Goal: Information Seeking & Learning: Compare options

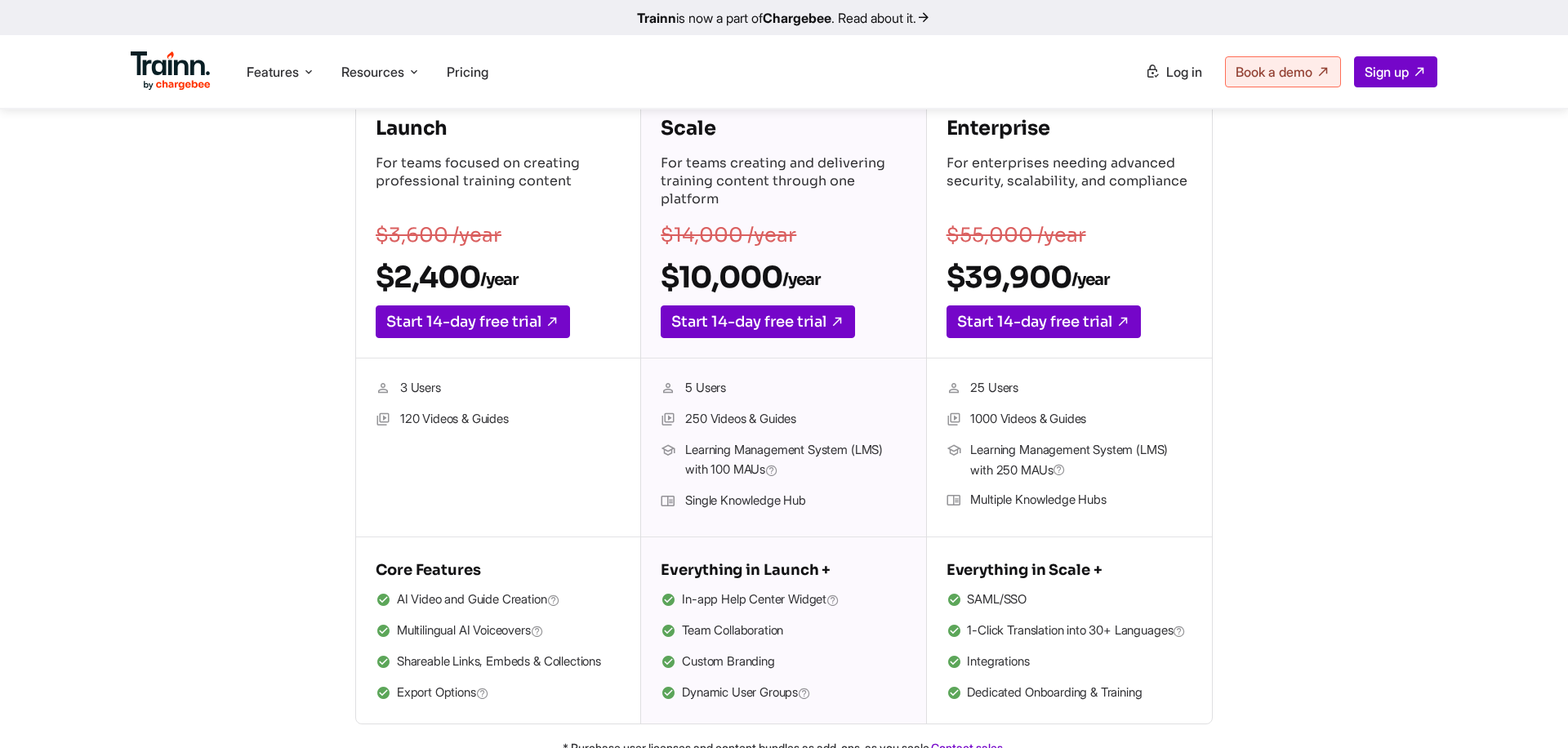
scroll to position [296, 0]
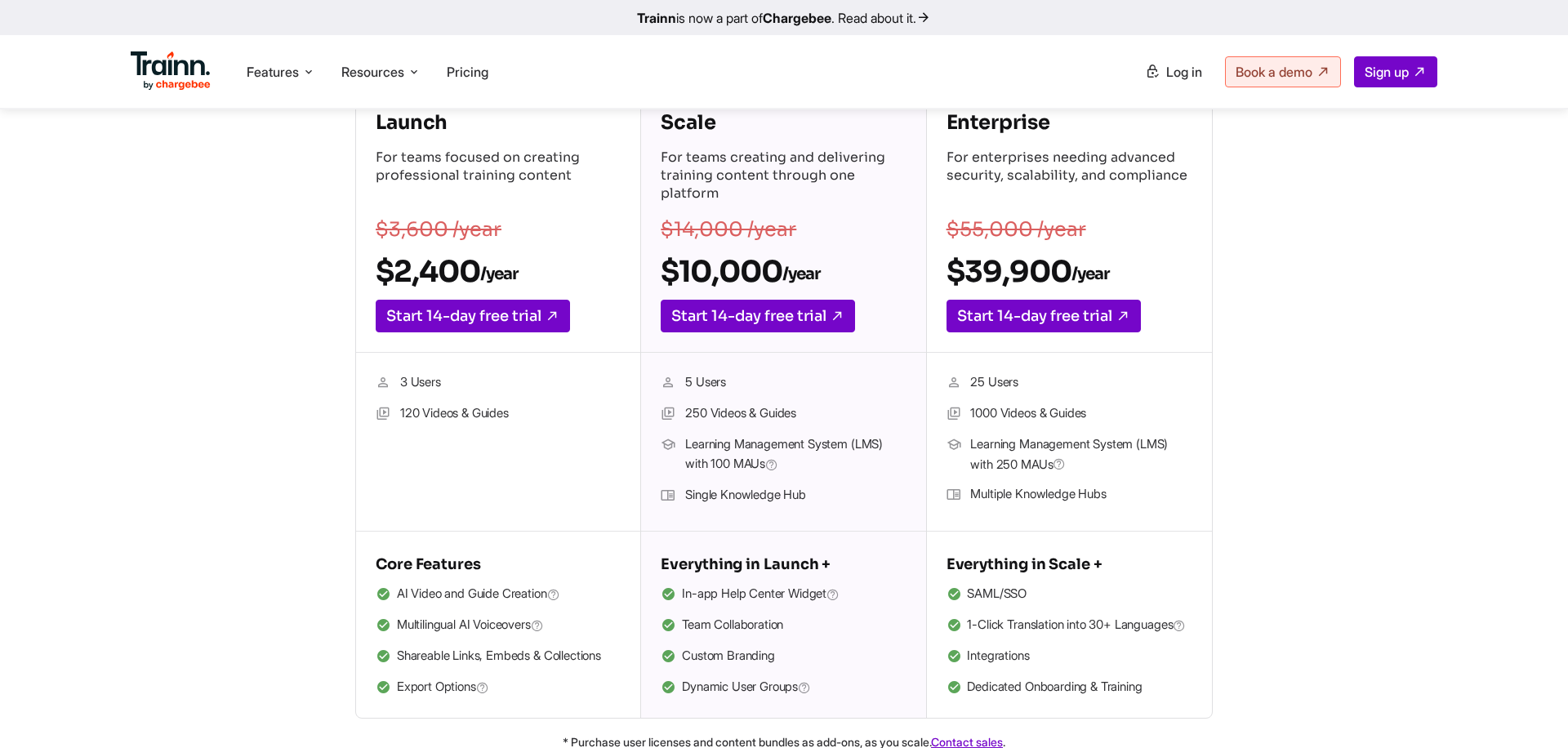
click at [399, 411] on li "120 Videos & Guides" at bounding box center [498, 414] width 245 height 21
drag, startPoint x: 402, startPoint y: 379, endPoint x: 446, endPoint y: 379, distance: 44.0
click at [446, 379] on li "3 Users" at bounding box center [498, 383] width 245 height 21
drag, startPoint x: 444, startPoint y: 385, endPoint x: 406, endPoint y: 384, distance: 38.0
click at [406, 384] on li "3 Users" at bounding box center [498, 383] width 245 height 21
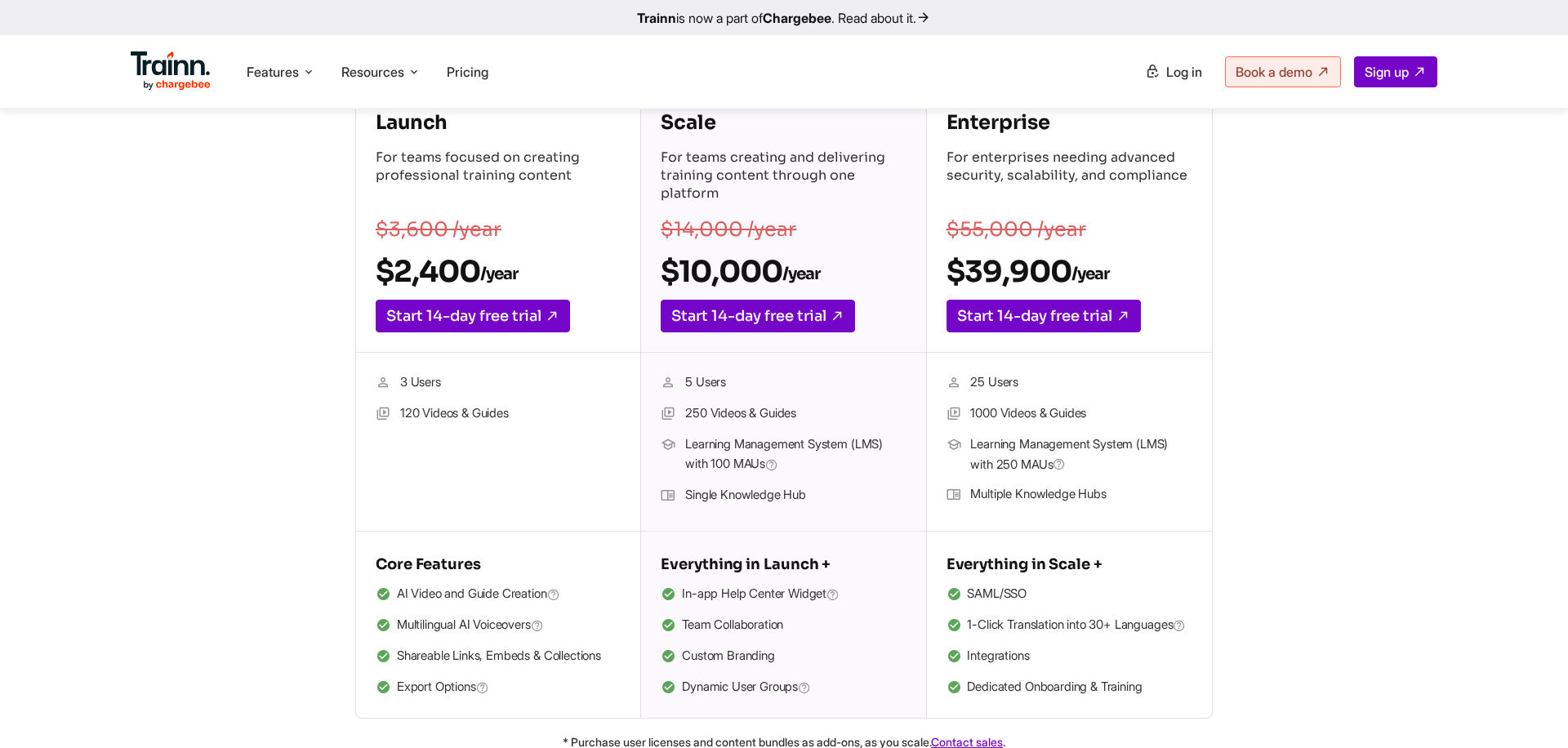
click at [420, 385] on li "3 Users" at bounding box center [498, 383] width 245 height 21
drag, startPoint x: 398, startPoint y: 409, endPoint x: 533, endPoint y: 413, distance: 135.1
click at [533, 413] on li "120 Videos & Guides" at bounding box center [498, 414] width 245 height 21
click at [411, 412] on li "120 Videos & Guides" at bounding box center [498, 414] width 245 height 21
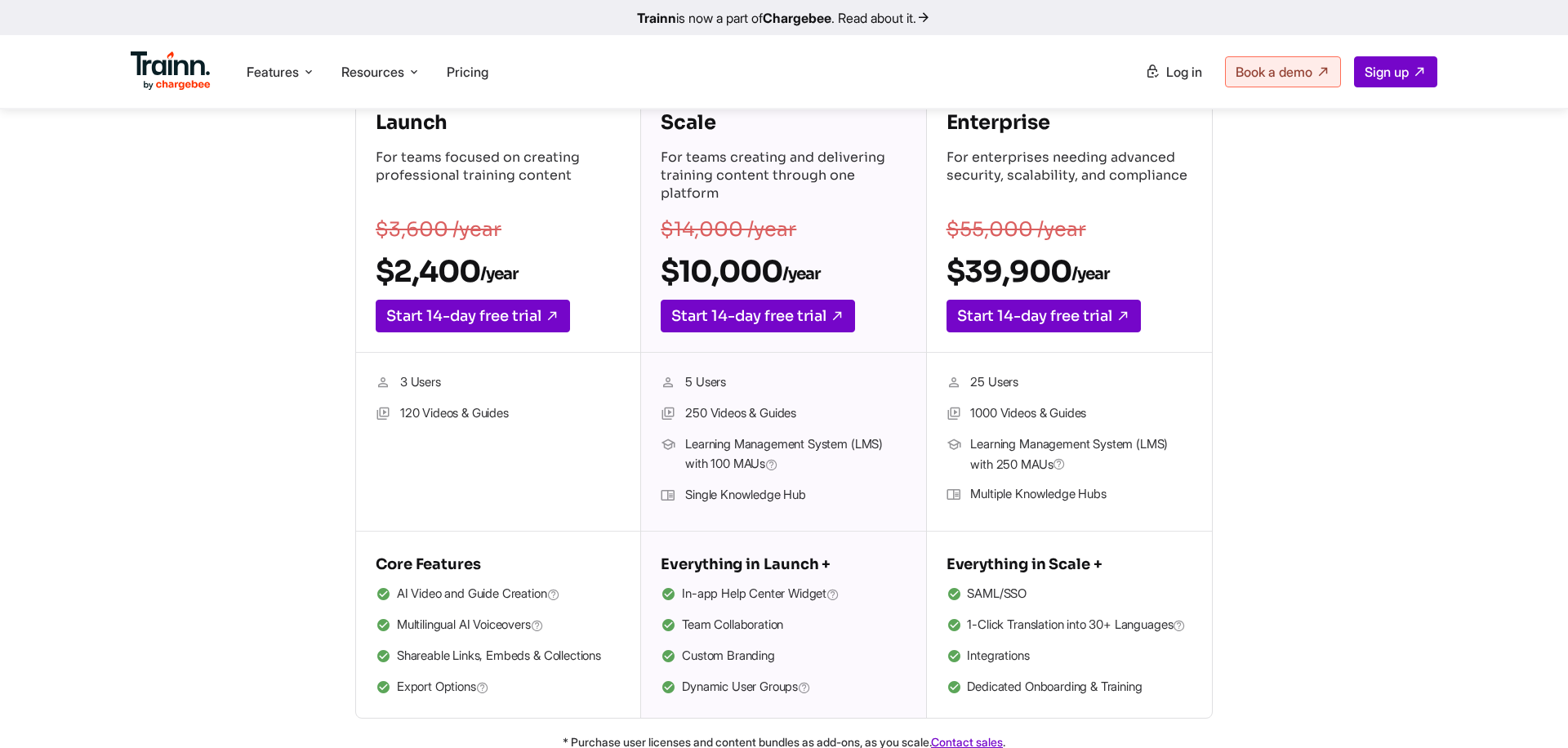
click at [411, 416] on li "120 Videos & Guides" at bounding box center [498, 414] width 245 height 21
click at [425, 413] on li "120 Videos & Guides" at bounding box center [498, 414] width 245 height 21
click at [435, 414] on li "120 Videos & Guides" at bounding box center [498, 414] width 245 height 21
click at [408, 412] on li "120 Videos & Guides" at bounding box center [498, 414] width 245 height 21
drag, startPoint x: 399, startPoint y: 412, endPoint x: 430, endPoint y: 412, distance: 31.0
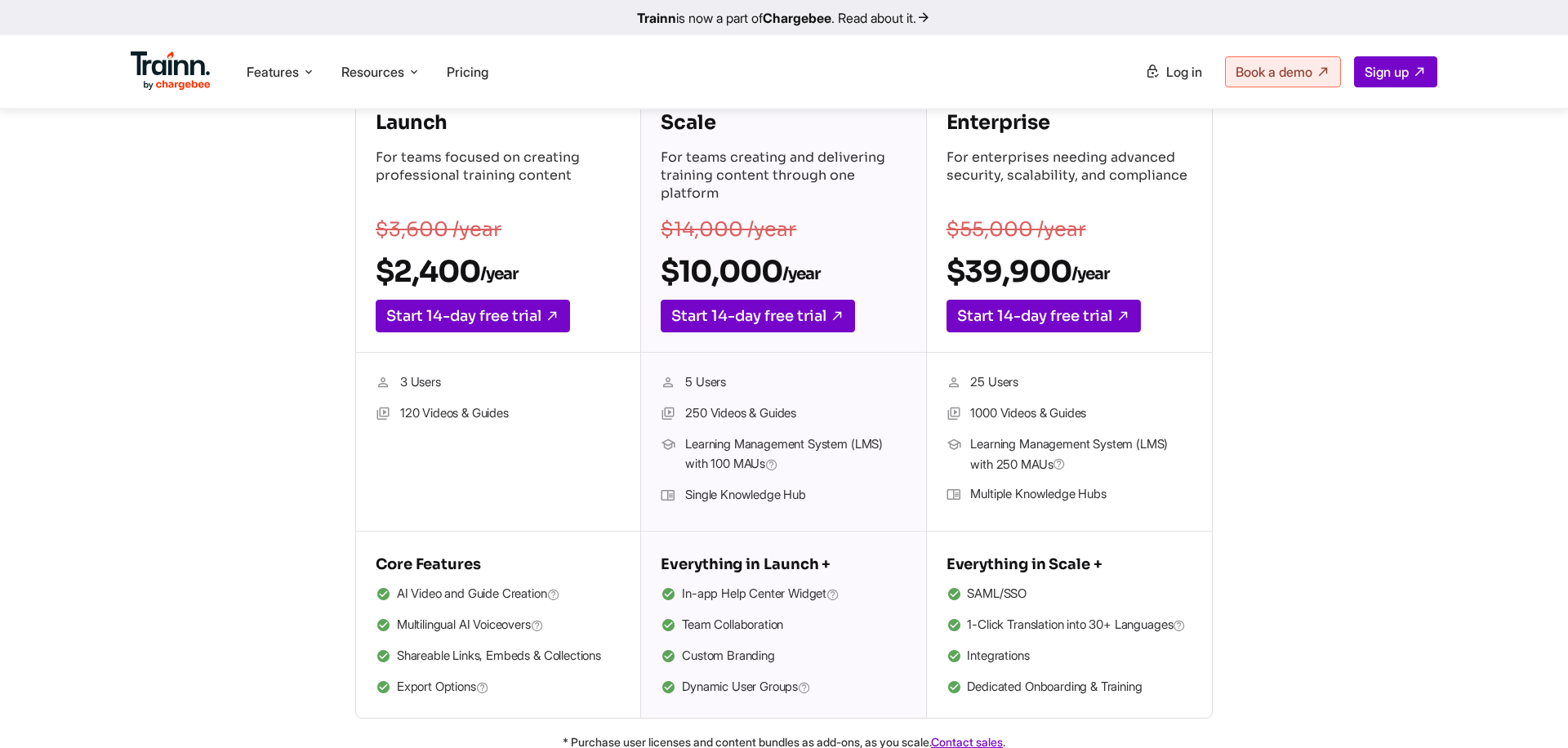
click at [430, 412] on li "120 Videos & Guides" at bounding box center [498, 414] width 245 height 21
click at [419, 412] on li "120 Videos & Guides" at bounding box center [498, 414] width 245 height 21
drag, startPoint x: 397, startPoint y: 412, endPoint x: 507, endPoint y: 412, distance: 110.0
click at [505, 412] on li "120 Videos & Guides" at bounding box center [498, 414] width 245 height 21
click at [526, 412] on li "120 Videos & Guides" at bounding box center [498, 414] width 245 height 21
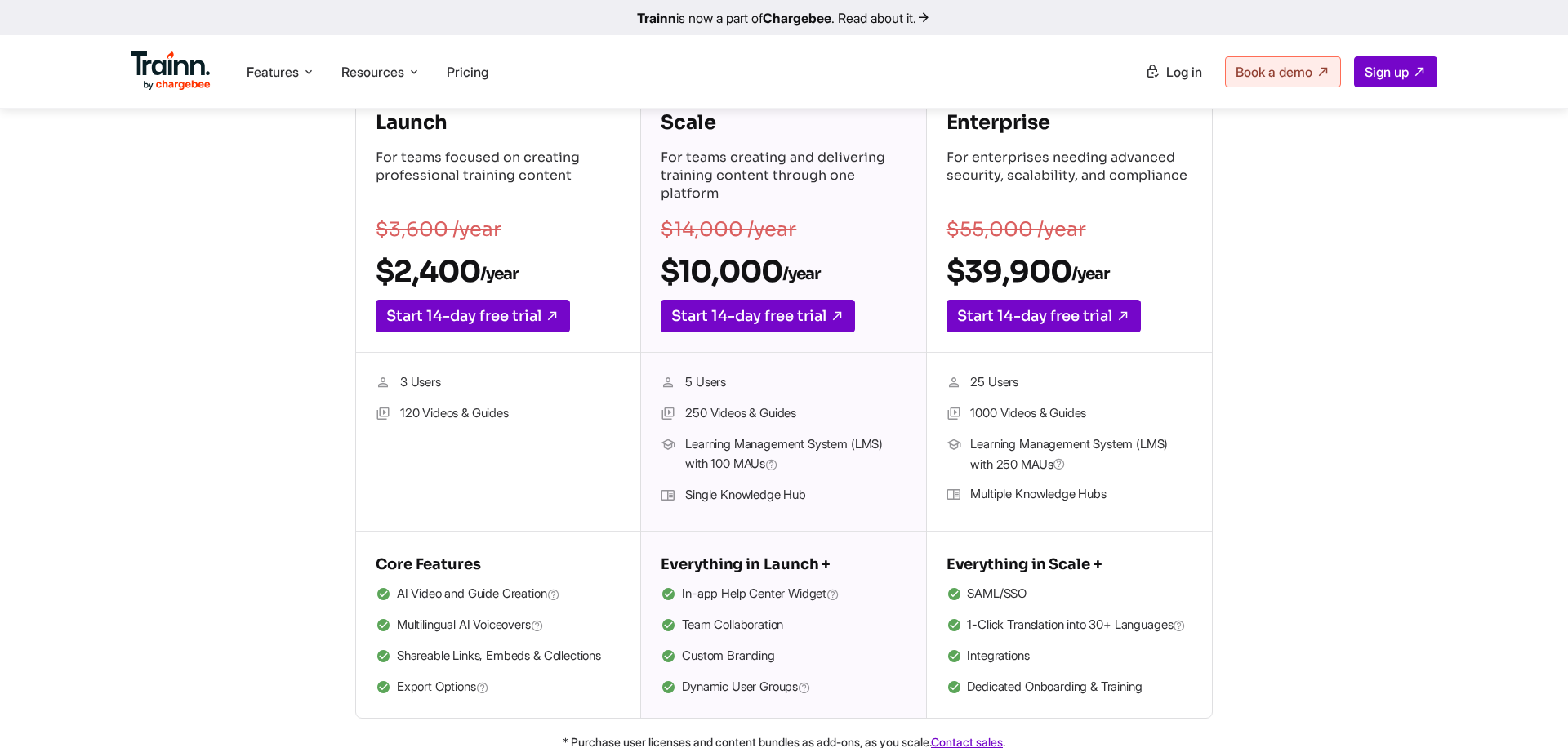
click at [689, 135] on h4 "Scale" at bounding box center [782, 123] width 245 height 26
click at [717, 455] on span "Learning Management System (LMS) with 100 MAUs" at bounding box center [795, 455] width 220 height 41
click at [784, 498] on li "Single Knowledge Hub" at bounding box center [782, 496] width 245 height 21
drag, startPoint x: 685, startPoint y: 381, endPoint x: 743, endPoint y: 381, distance: 58.0
click at [743, 381] on li "5 Users" at bounding box center [782, 383] width 245 height 21
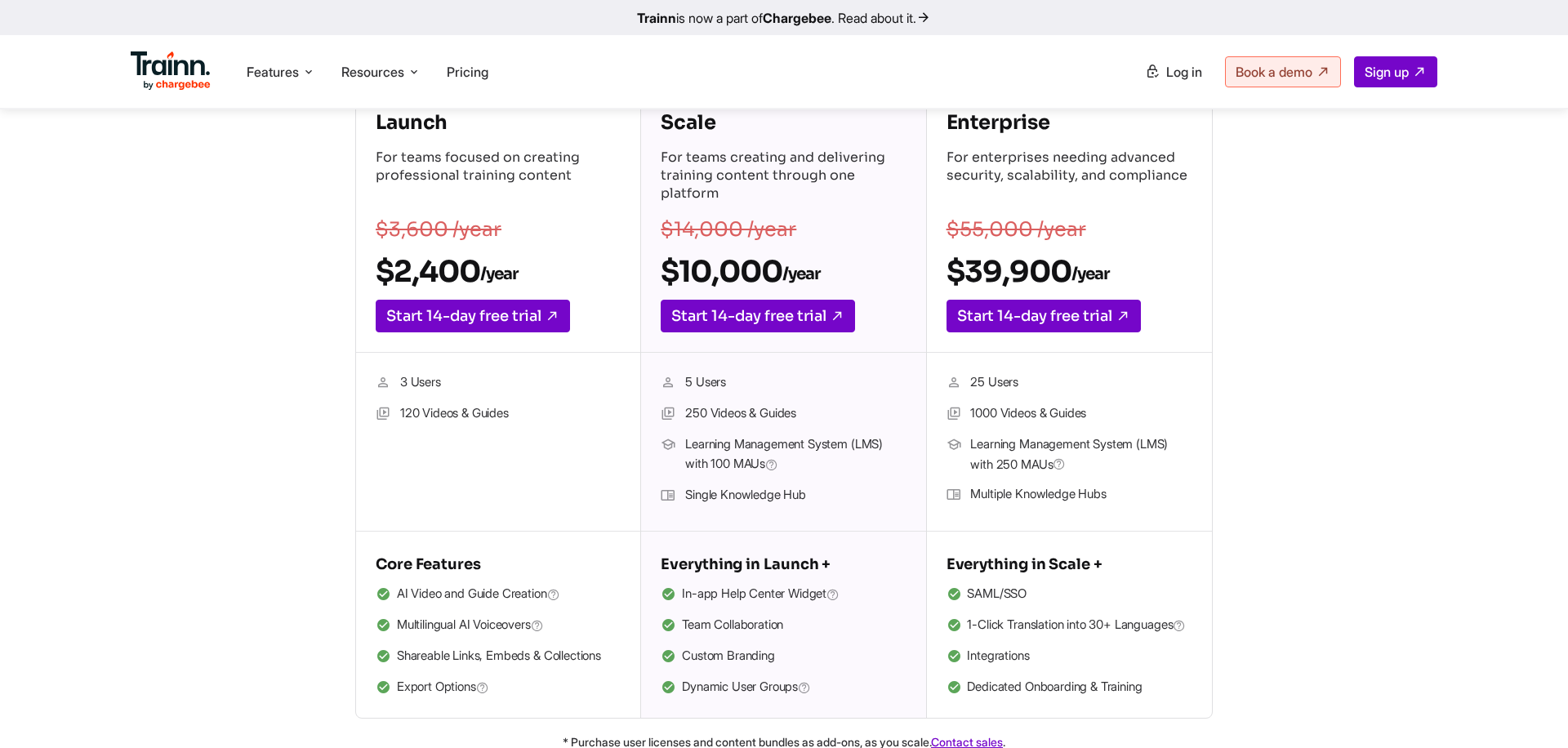
drag, startPoint x: 687, startPoint y: 412, endPoint x: 816, endPoint y: 417, distance: 129.1
click at [816, 417] on li "250 Videos & Guides" at bounding box center [782, 414] width 245 height 21
click at [804, 416] on li "250 Videos & Guides" at bounding box center [782, 414] width 245 height 21
drag, startPoint x: 685, startPoint y: 382, endPoint x: 735, endPoint y: 384, distance: 50.0
click at [735, 384] on li "5 Users" at bounding box center [782, 383] width 245 height 21
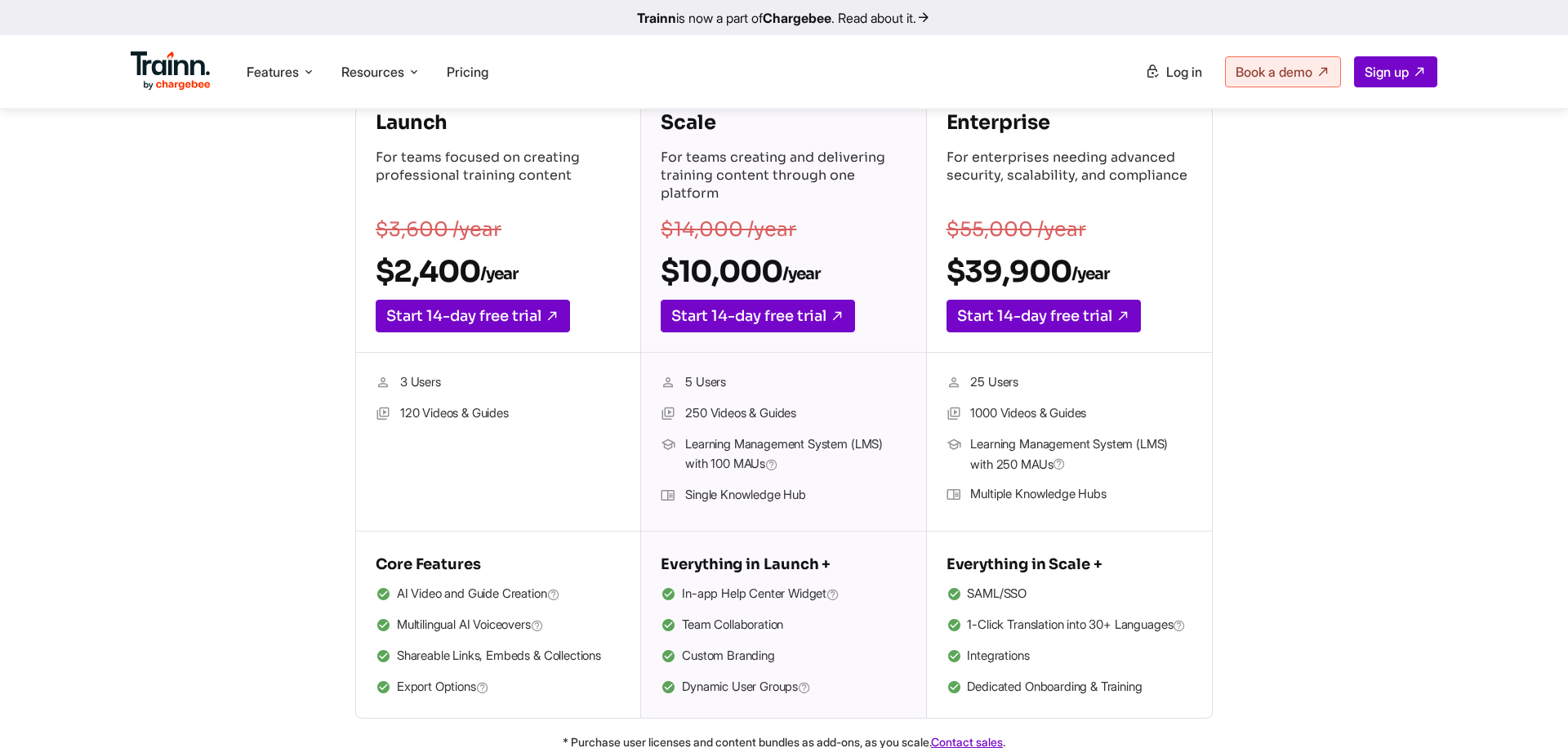
click at [687, 382] on li "5 Users" at bounding box center [782, 383] width 245 height 21
click at [705, 383] on li "5 Users" at bounding box center [782, 383] width 245 height 21
drag, startPoint x: 685, startPoint y: 381, endPoint x: 736, endPoint y: 382, distance: 51.0
click at [736, 382] on li "5 Users" at bounding box center [782, 383] width 245 height 21
click at [704, 383] on li "5 Users" at bounding box center [782, 383] width 245 height 21
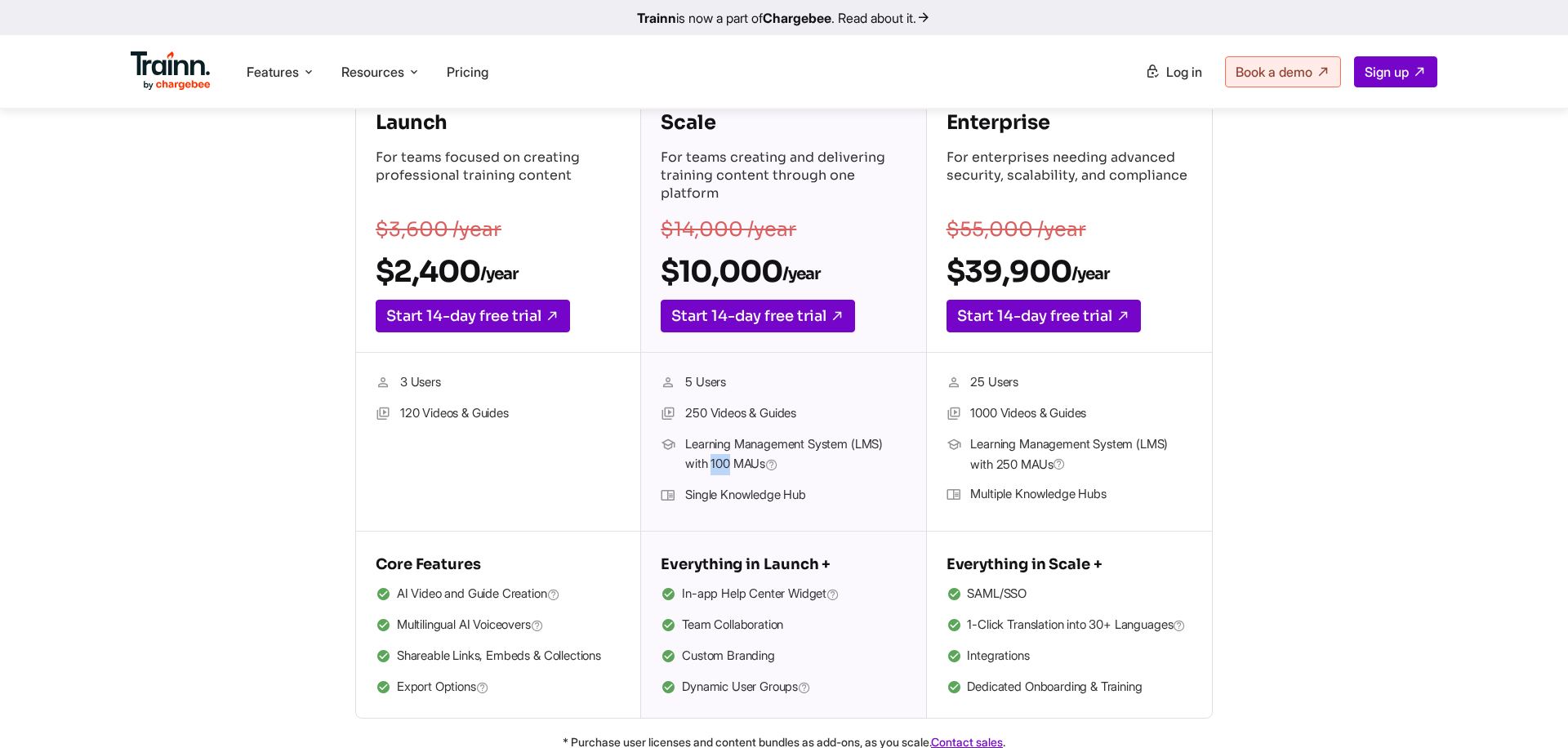
drag, startPoint x: 712, startPoint y: 460, endPoint x: 732, endPoint y: 460, distance: 20.0
click at [732, 460] on span "Learning Management System (LMS) with 100 MAUs" at bounding box center [795, 455] width 220 height 41
click at [719, 443] on span "Learning Management System (LMS) with 100 MAUs" at bounding box center [795, 455] width 220 height 41
click at [773, 444] on span "Learning Management System (LMS) with 100 MAUs" at bounding box center [795, 455] width 220 height 41
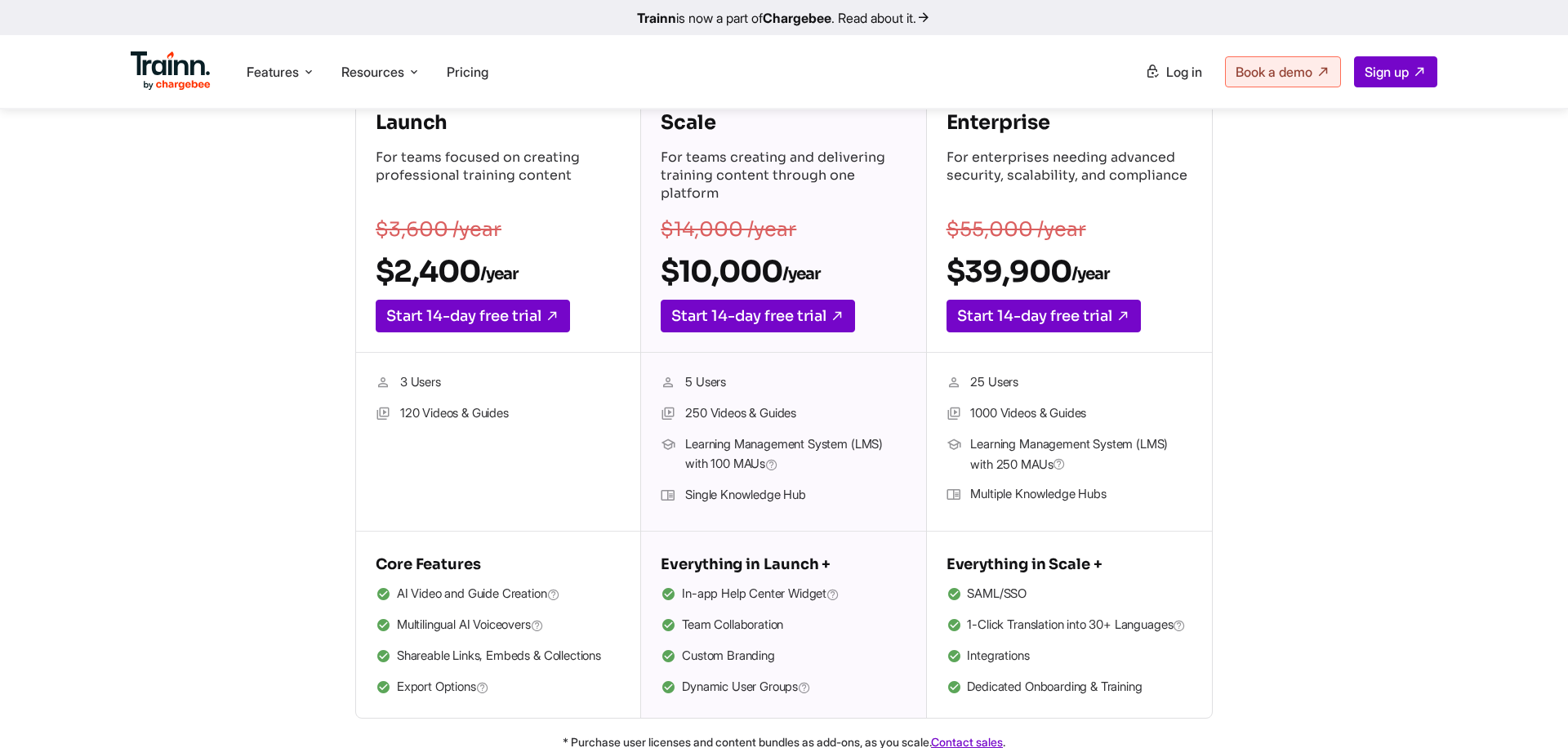
drag, startPoint x: 684, startPoint y: 493, endPoint x: 839, endPoint y: 493, distance: 155.0
click at [839, 493] on li "Single Knowledge Hub" at bounding box center [782, 496] width 245 height 21
click at [804, 493] on li "Single Knowledge Hub" at bounding box center [782, 496] width 245 height 21
drag, startPoint x: 831, startPoint y: 496, endPoint x: 684, endPoint y: 490, distance: 147.1
click at [684, 490] on li "Single Knowledge Hub" at bounding box center [782, 496] width 245 height 21
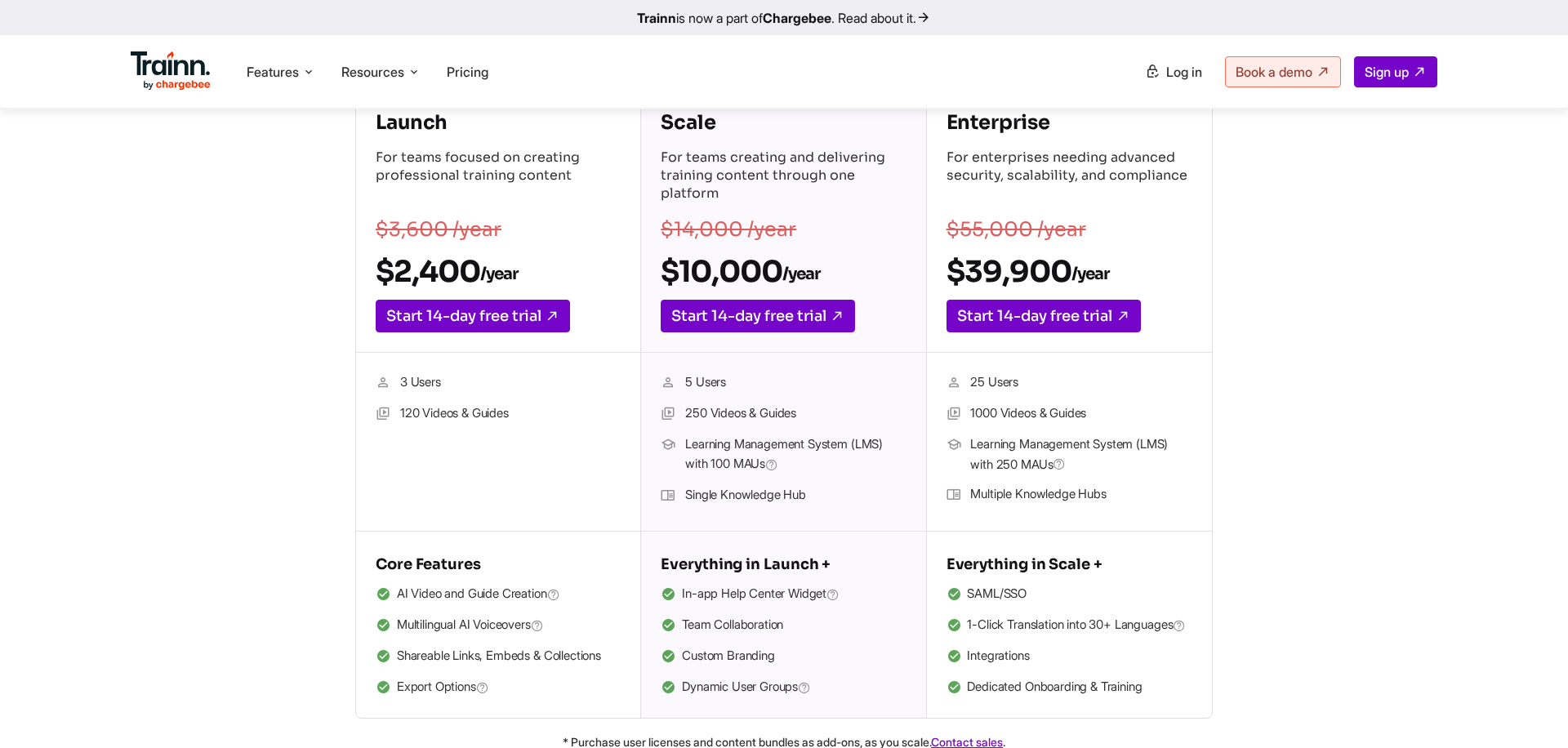
click at [737, 489] on li "Single Knowledge Hub" at bounding box center [782, 496] width 245 height 21
click at [725, 462] on span "Learning Management System (LMS) with 100 MAUs" at bounding box center [795, 455] width 220 height 41
drag, startPoint x: 710, startPoint y: 462, endPoint x: 735, endPoint y: 462, distance: 25.0
click at [735, 462] on span "Learning Management System (LMS) with 100 MAUs" at bounding box center [795, 455] width 220 height 41
drag, startPoint x: 712, startPoint y: 464, endPoint x: 739, endPoint y: 465, distance: 27.0
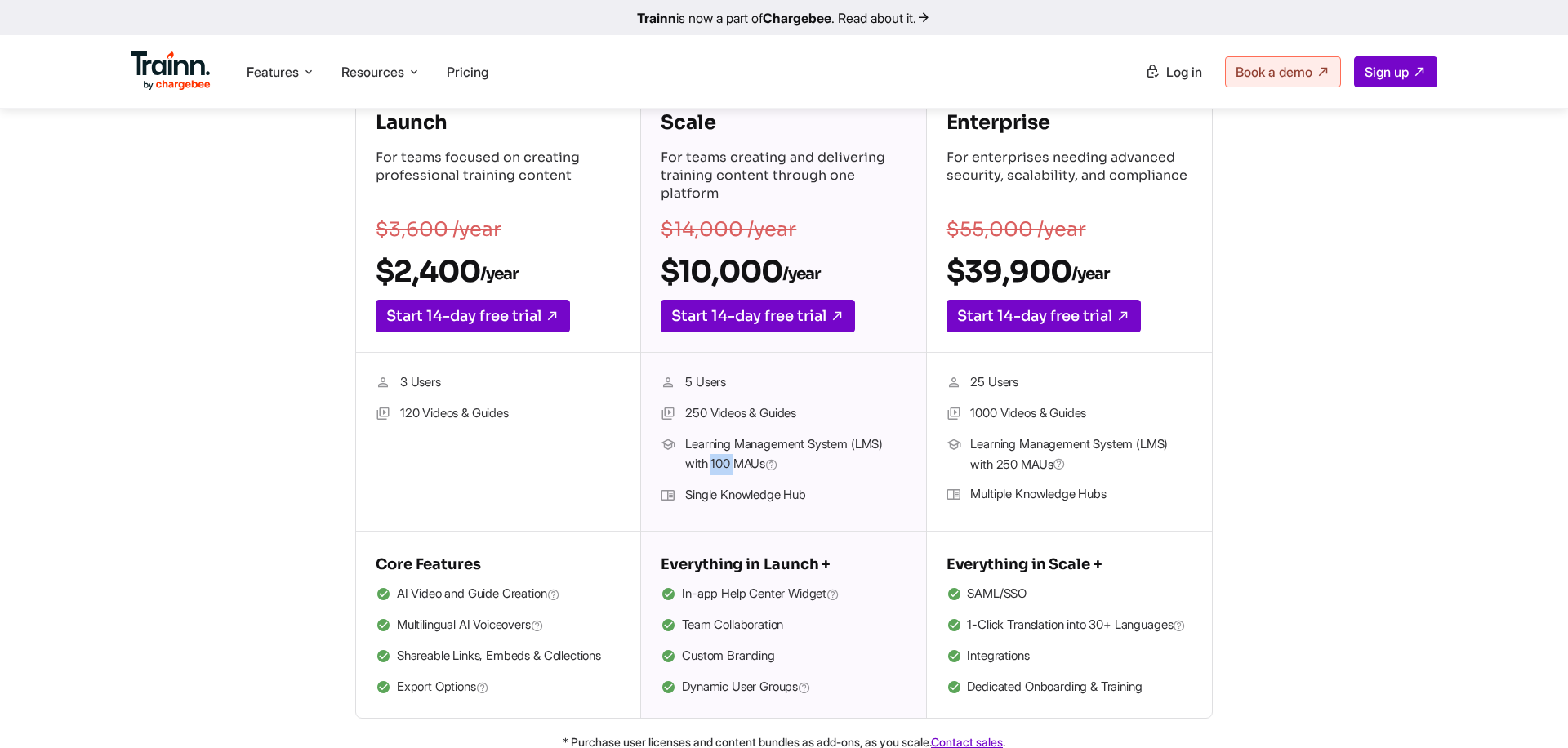
click at [739, 465] on span "Learning Management System (LMS) with 100 MAUs" at bounding box center [795, 455] width 220 height 41
click at [749, 465] on span "Learning Management System (LMS) with 100 MAUs" at bounding box center [795, 455] width 220 height 41
